Goal: Information Seeking & Learning: Learn about a topic

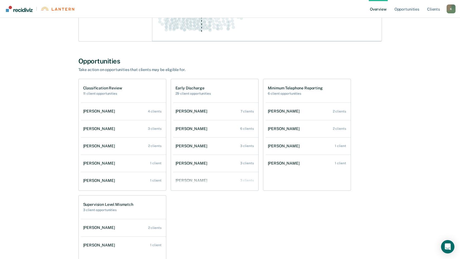
scroll to position [167, 0]
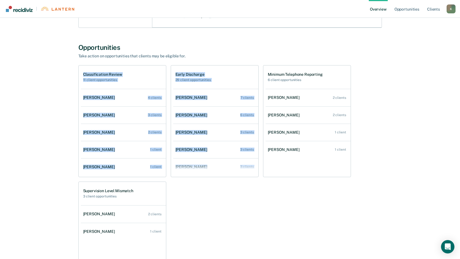
drag, startPoint x: 81, startPoint y: 71, endPoint x: 188, endPoint y: 179, distance: 151.5
click at [188, 179] on div "Classification Review 11 client opportunities [PERSON_NAME] 4 clients [PERSON_N…" at bounding box center [229, 179] width 303 height 229
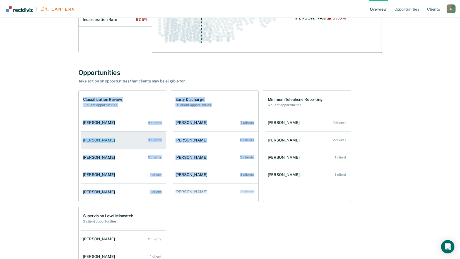
scroll to position [152, 0]
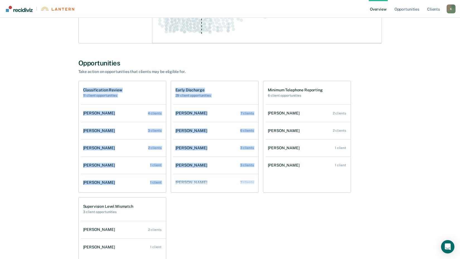
click at [227, 101] on div "Early Discharge 29 client opportunities" at bounding box center [215, 92] width 85 height 23
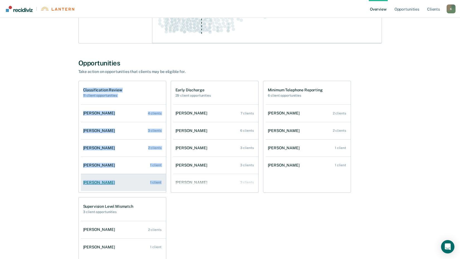
drag, startPoint x: 78, startPoint y: 81, endPoint x: 161, endPoint y: 184, distance: 132.8
click at [161, 184] on div "Classification Review 11 client opportunities Scott J Alexander 4 clients Brian…" at bounding box center [229, 195] width 303 height 229
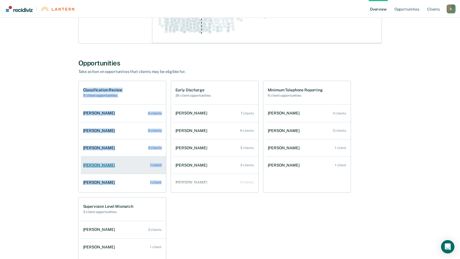
copy div "Classification Review 11 client opportunities Scott J Alexander 4 clients Brian…"
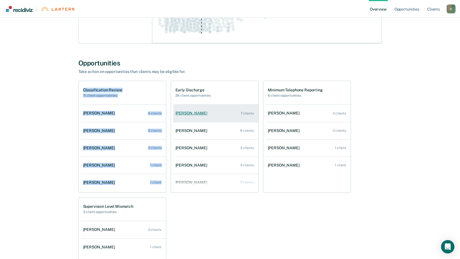
click at [213, 120] on link "Kevin M Stebleton 7 clients" at bounding box center [215, 113] width 85 height 16
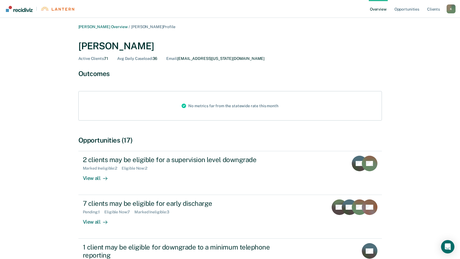
click at [378, 10] on link "Overview" at bounding box center [377, 9] width 19 height 18
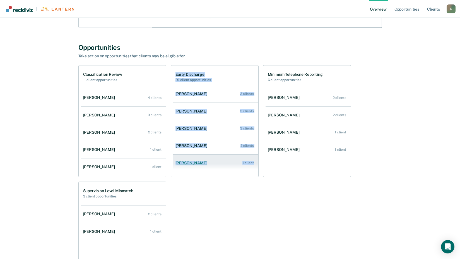
scroll to position [74, 0]
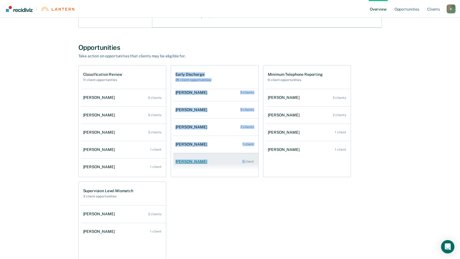
drag, startPoint x: 176, startPoint y: 71, endPoint x: 237, endPoint y: 170, distance: 116.2
click at [237, 170] on div "Early Discharge 29 client opportunities Kevin M Stebleton 7 clients Stephen W S…" at bounding box center [215, 121] width 88 height 112
copy div "Early Discharge 29 client opportunities Kevin M Stebleton 7 clients Stephen W S…"
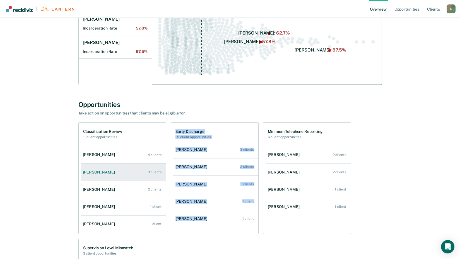
scroll to position [111, 0]
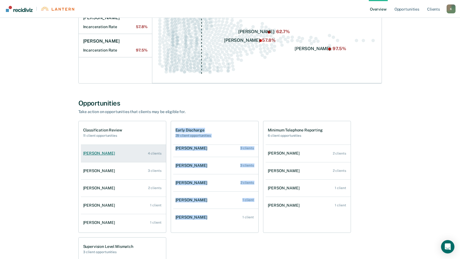
click at [96, 154] on div "Scott J Alexander" at bounding box center [100, 153] width 34 height 5
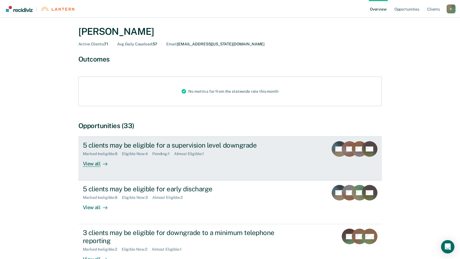
scroll to position [28, 0]
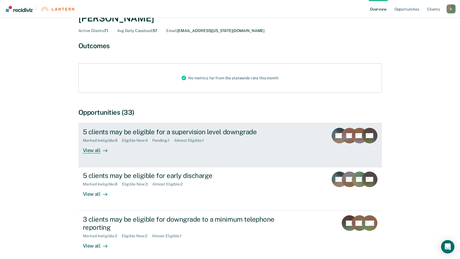
click at [88, 150] on div "View all" at bounding box center [98, 148] width 31 height 11
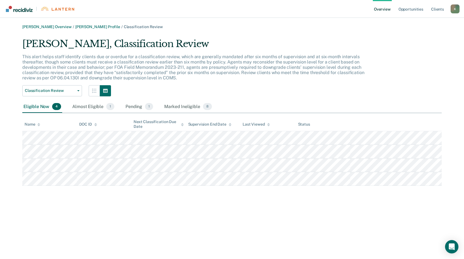
click at [384, 11] on link "Overview" at bounding box center [382, 9] width 19 height 18
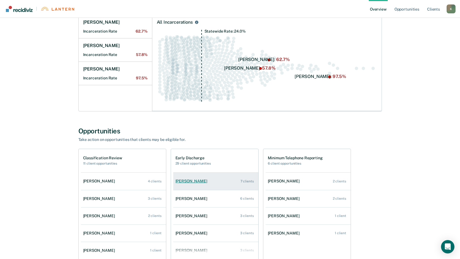
scroll to position [28, 0]
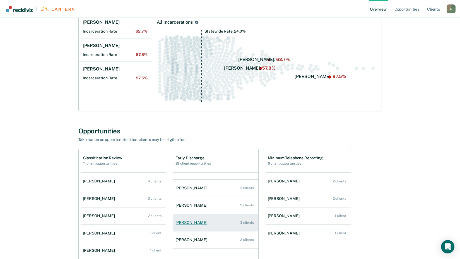
click at [200, 223] on div "Scott J Alexander" at bounding box center [192, 222] width 34 height 5
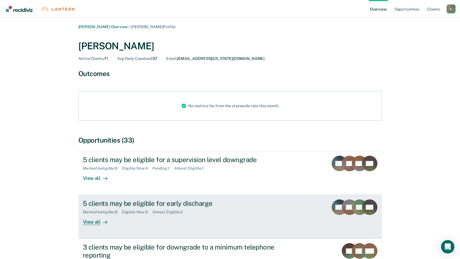
scroll to position [28, 0]
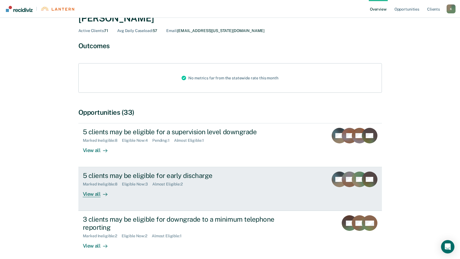
click at [96, 193] on div "View all" at bounding box center [98, 192] width 31 height 11
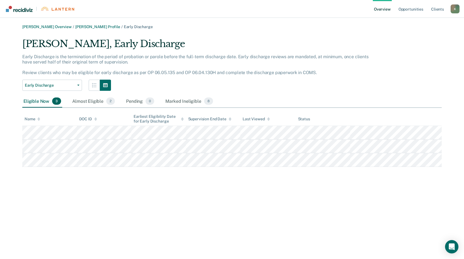
click at [377, 9] on link "Overview" at bounding box center [382, 9] width 19 height 18
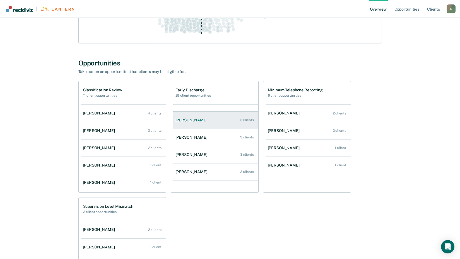
scroll to position [56, 0]
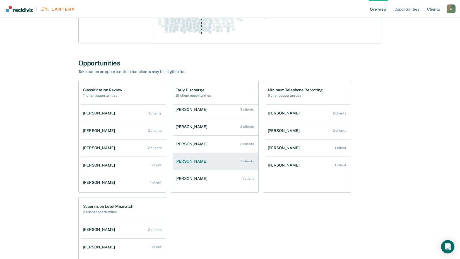
click at [195, 161] on div "Nikki K Glass" at bounding box center [192, 161] width 34 height 5
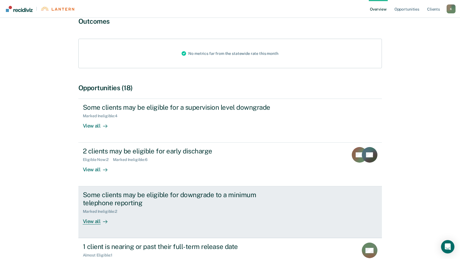
scroll to position [56, 0]
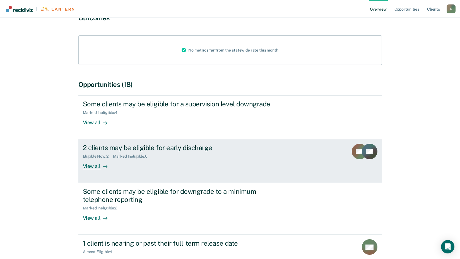
click at [88, 166] on div "View all" at bounding box center [98, 164] width 31 height 11
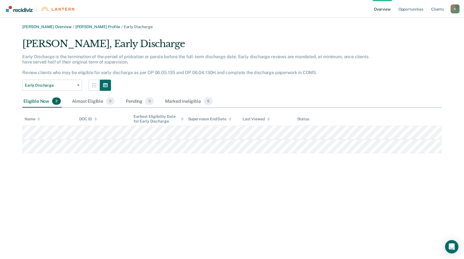
click at [381, 11] on link "Overview" at bounding box center [382, 9] width 19 height 18
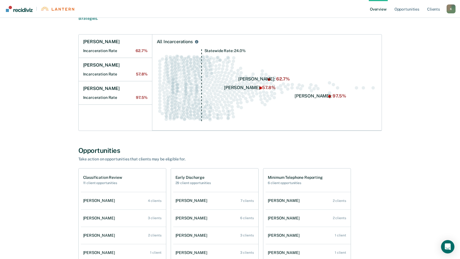
scroll to position [56, 0]
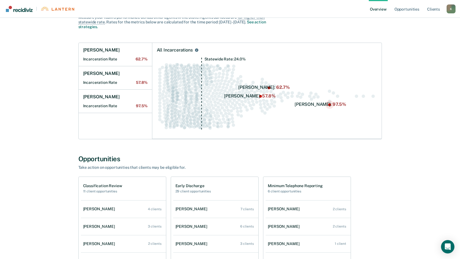
drag, startPoint x: 137, startPoint y: 105, endPoint x: 83, endPoint y: 147, distance: 68.6
click at [83, 147] on div "Charles A Kennard Overview Region : 2 Team : 11 Agents Outcomes Measure your te…" at bounding box center [230, 195] width 334 height 452
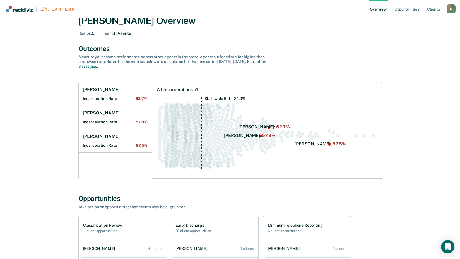
scroll to position [0, 0]
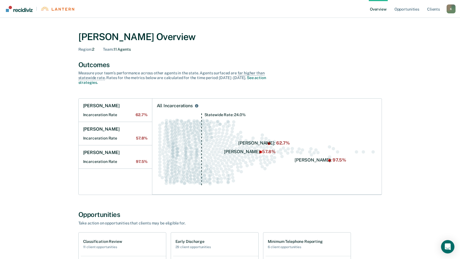
click at [450, 13] on div "K" at bounding box center [450, 8] width 9 height 9
click at [417, 44] on link "Log Out" at bounding box center [428, 43] width 36 height 5
